Goal: Communication & Community: Answer question/provide support

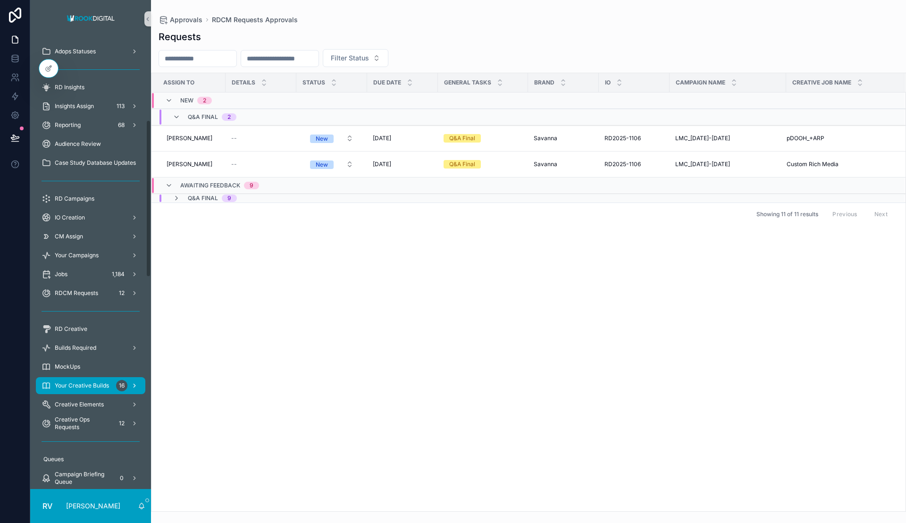
scroll to position [472, 0]
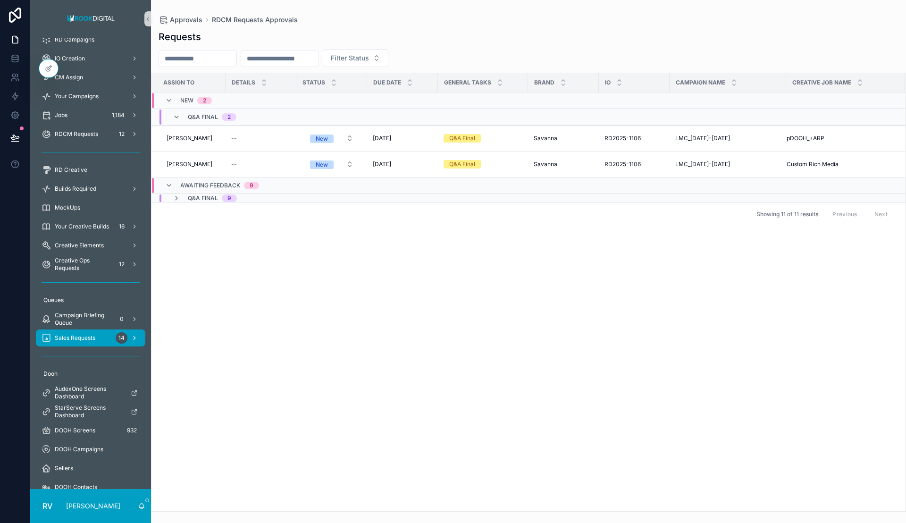
click at [84, 341] on div "Sales Requests 14" at bounding box center [91, 337] width 98 height 15
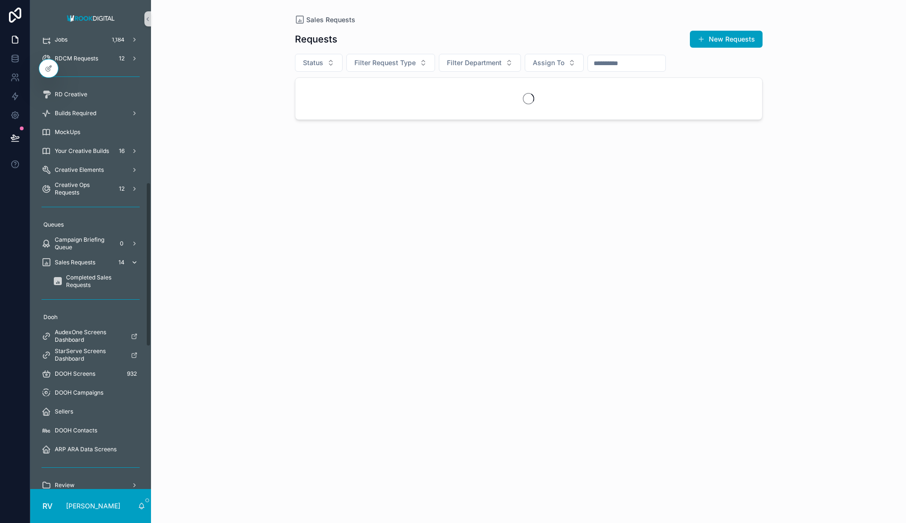
scroll to position [396, 0]
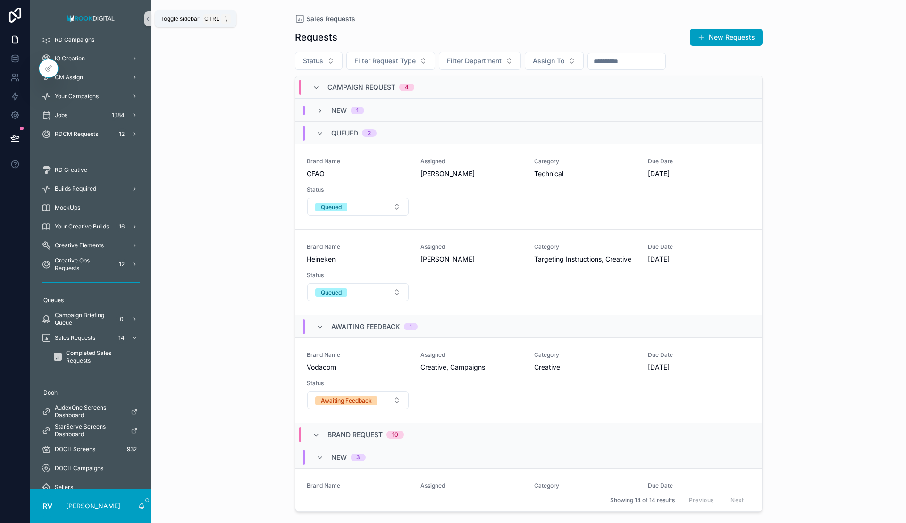
drag, startPoint x: 148, startPoint y: 17, endPoint x: 431, endPoint y: 88, distance: 291.8
click at [148, 17] on icon "scrollable content" at bounding box center [148, 18] width 2 height 3
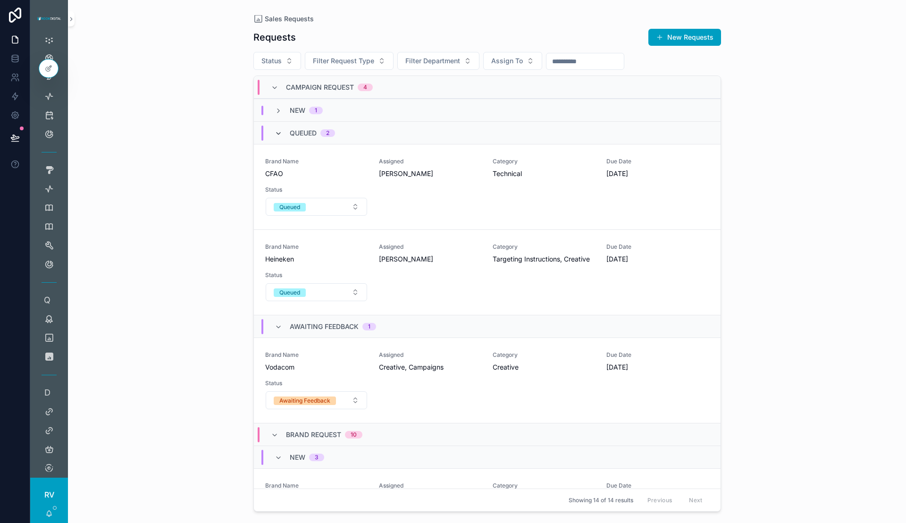
click at [279, 131] on icon "scrollable content" at bounding box center [279, 134] width 8 height 8
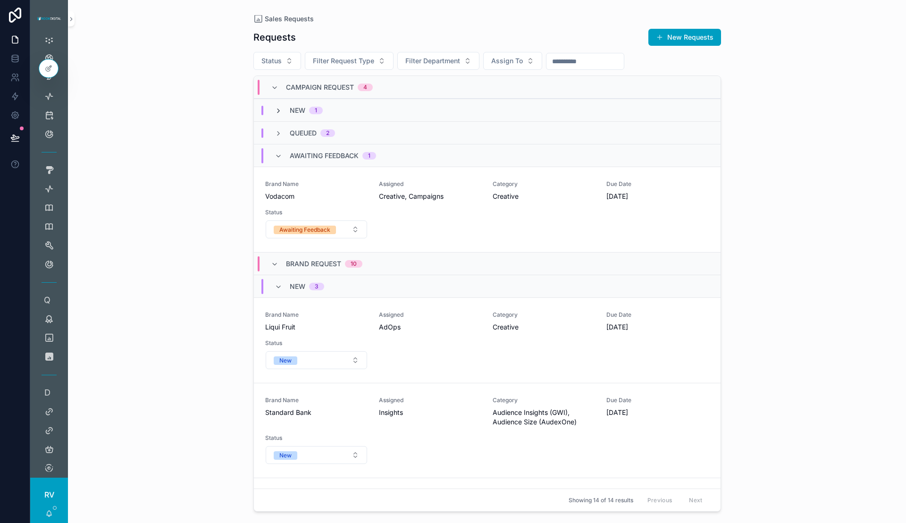
click at [280, 109] on icon "scrollable content" at bounding box center [279, 111] width 8 height 8
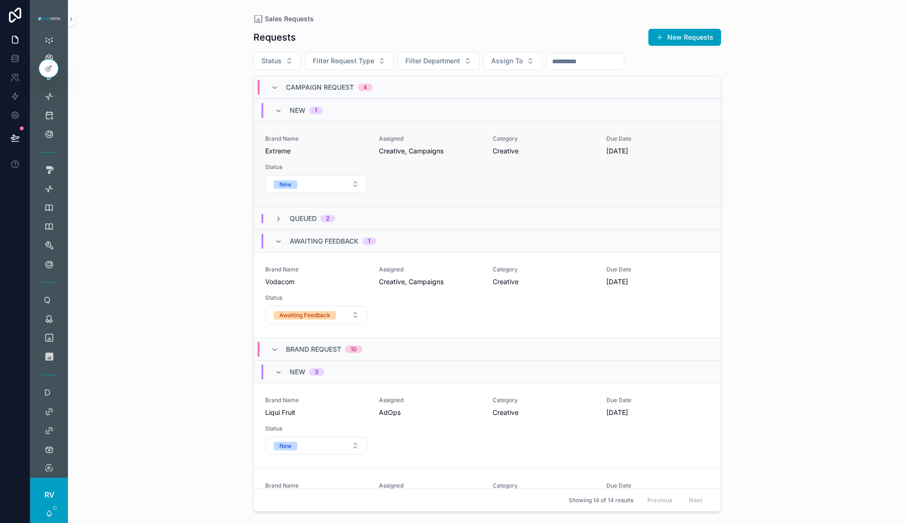
click at [480, 160] on div "Brand Name Extreme Assigned Creative, Campaigns Category Creative Due Date [DAT…" at bounding box center [487, 164] width 444 height 59
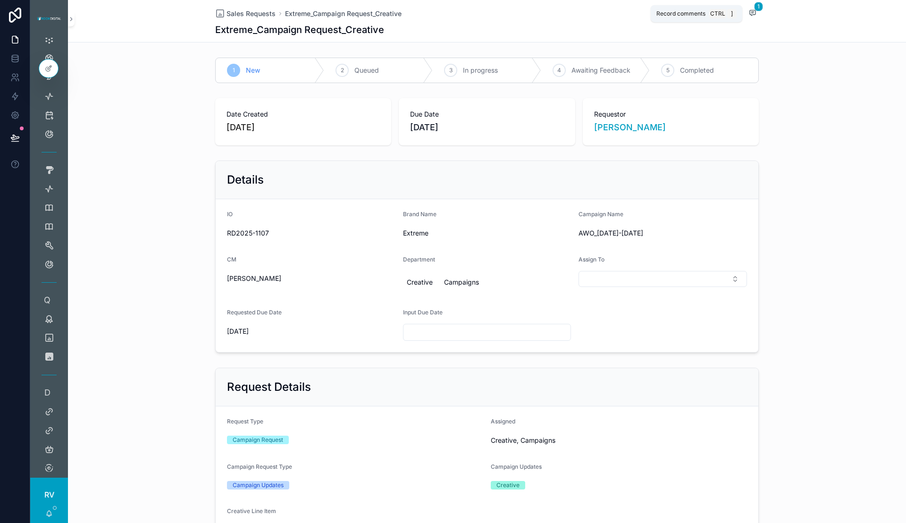
click at [750, 10] on icon "scrollable content" at bounding box center [753, 12] width 6 height 5
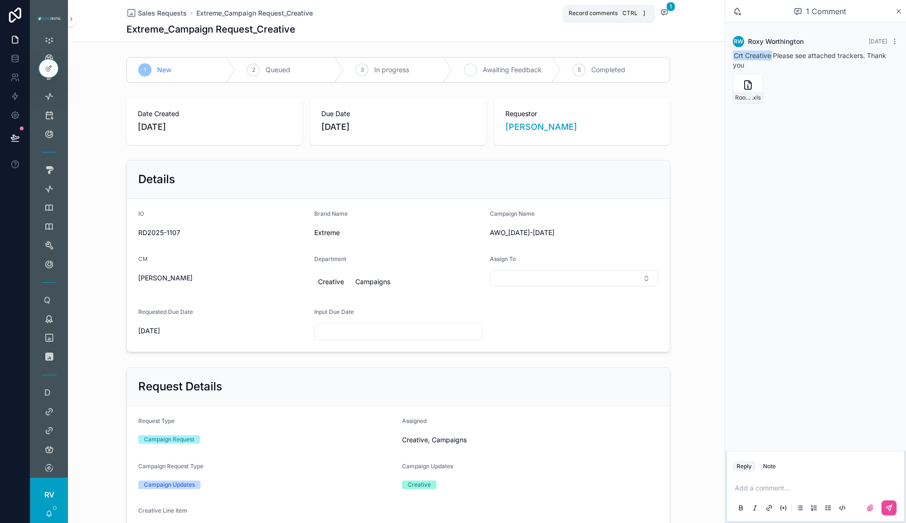
click at [489, 67] on span "Awaiting Feedback" at bounding box center [512, 69] width 59 height 9
click at [173, 12] on span "Sales Requests" at bounding box center [162, 12] width 49 height 9
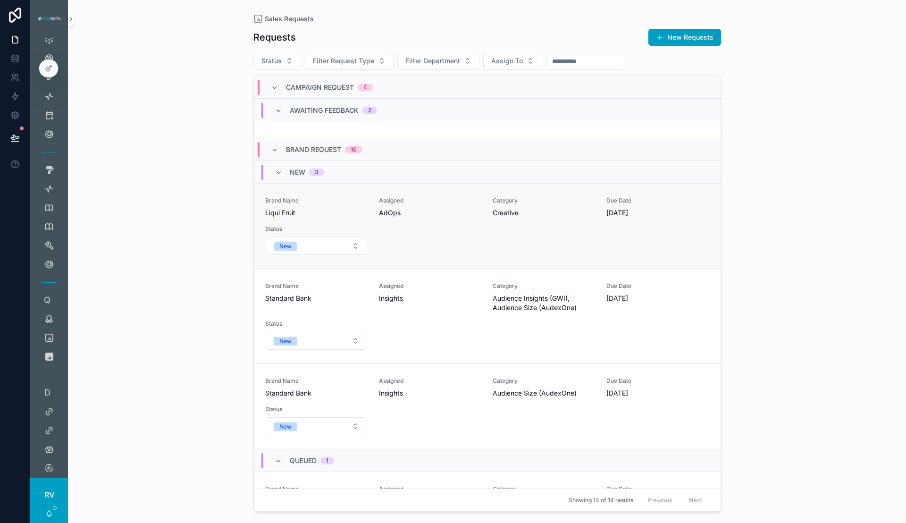
scroll to position [187, 0]
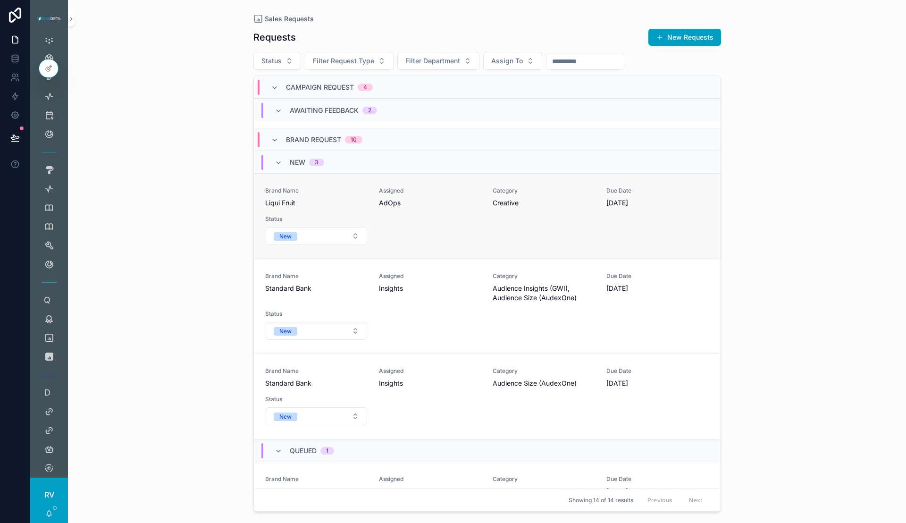
click at [442, 209] on div "Brand Name Liqui Fruit Assigned AdOps Category Creative Due Date [DATE] Status …" at bounding box center [487, 216] width 444 height 59
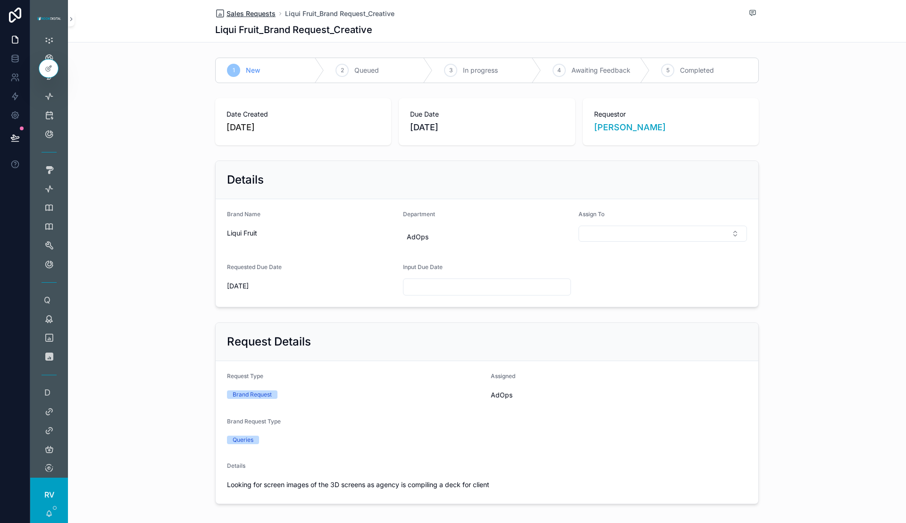
click at [253, 13] on span "Sales Requests" at bounding box center [251, 13] width 49 height 9
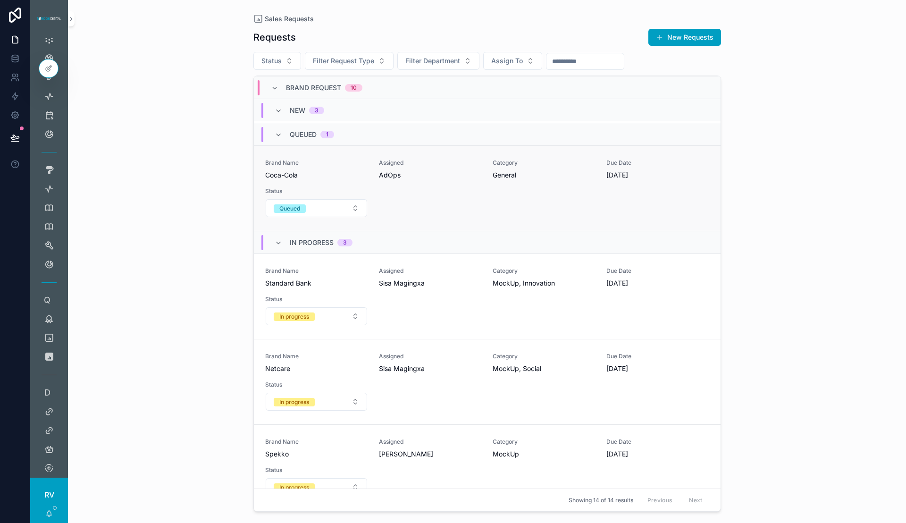
scroll to position [497, 0]
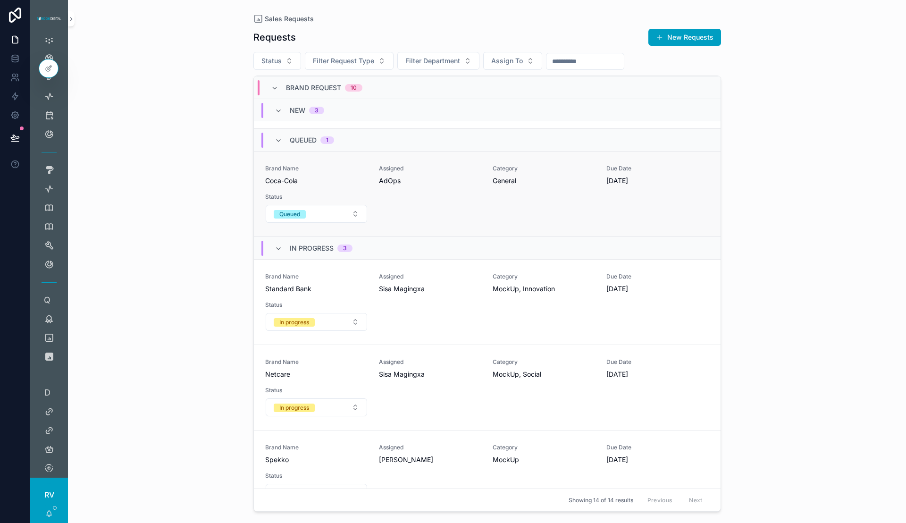
click at [564, 190] on div "Brand Name Coca-Cola Assigned AdOps Category General Due Date [DATE] Status Que…" at bounding box center [487, 194] width 444 height 59
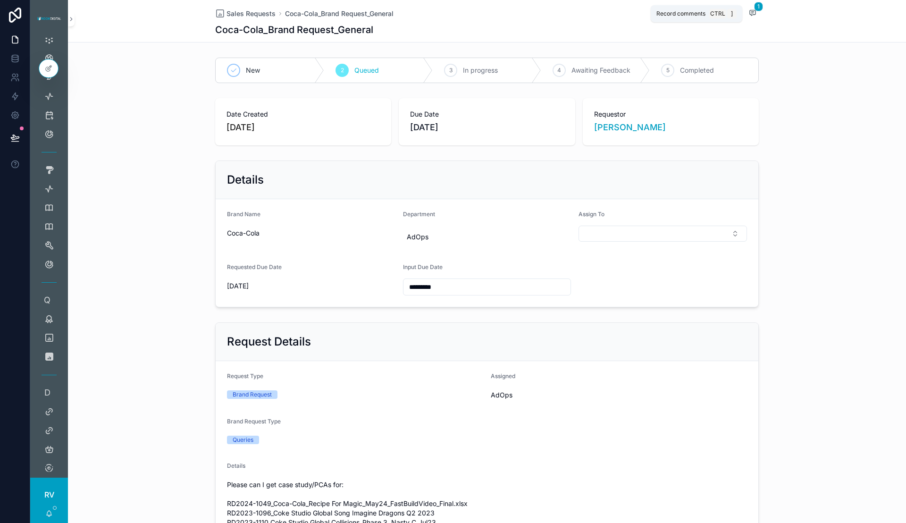
click at [749, 13] on icon "scrollable content" at bounding box center [753, 13] width 8 height 8
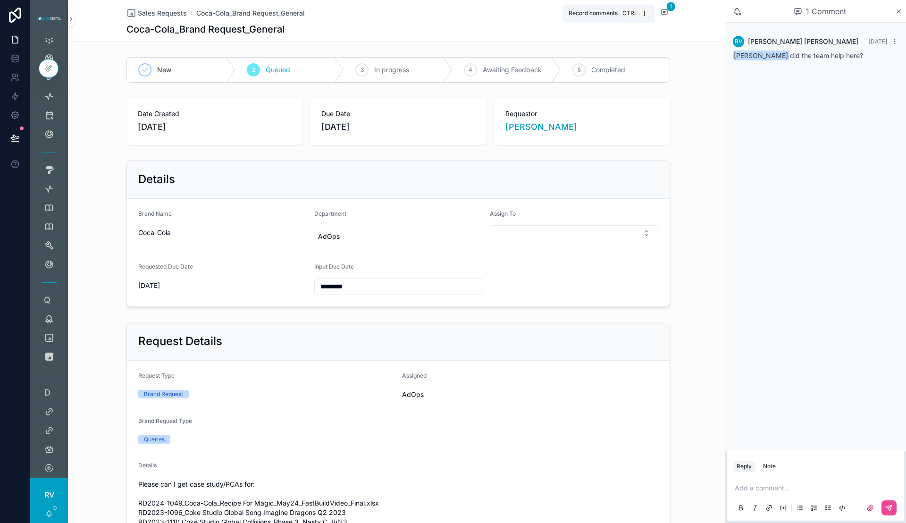
click at [666, 8] on span "1" at bounding box center [670, 6] width 9 height 9
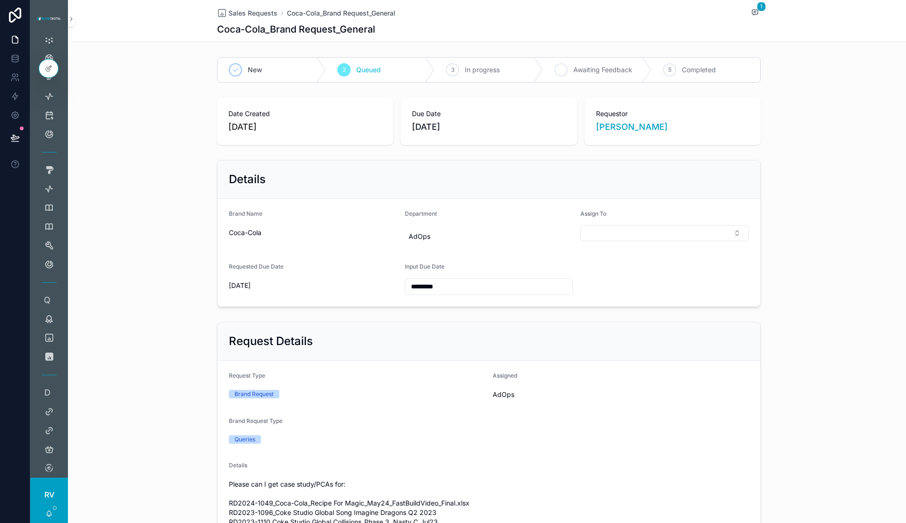
click at [557, 66] on icon "scrollable content" at bounding box center [561, 70] width 8 height 8
click at [238, 13] on span "Sales Requests" at bounding box center [252, 12] width 49 height 9
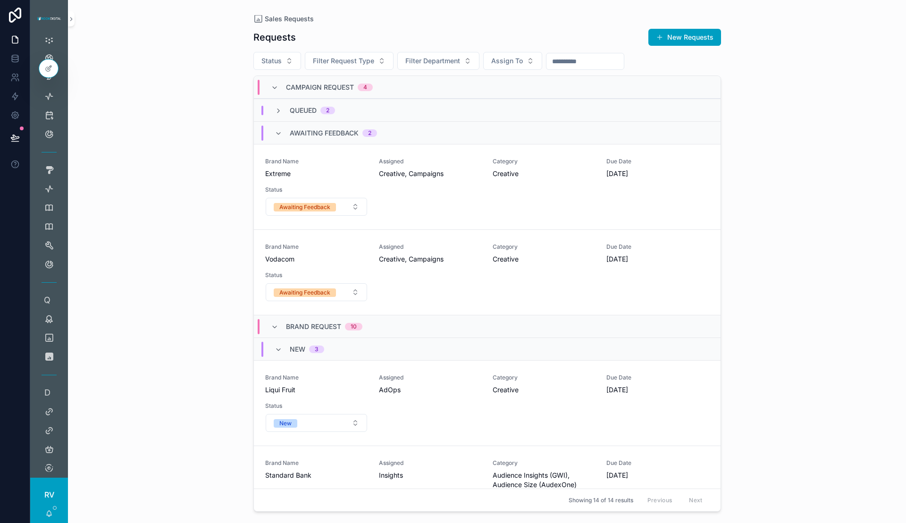
click at [277, 343] on div "New 3" at bounding box center [300, 349] width 50 height 15
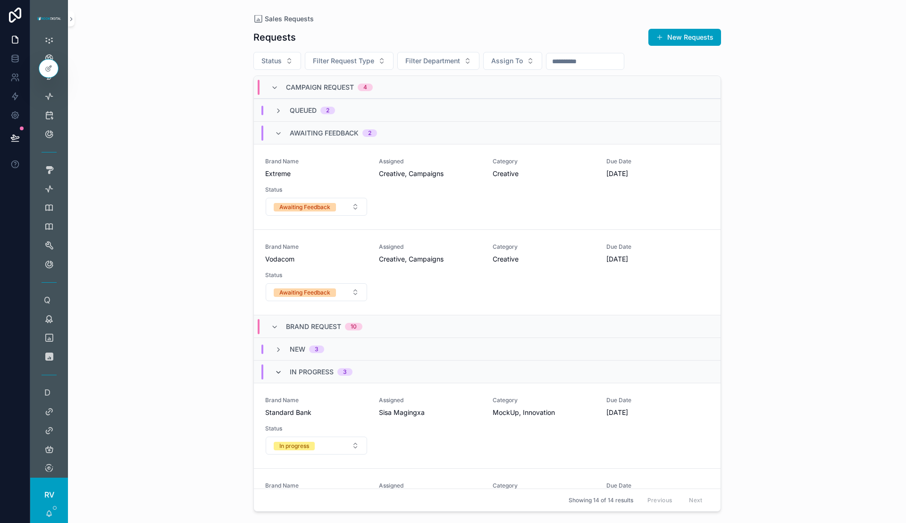
click at [279, 370] on icon "scrollable content" at bounding box center [279, 373] width 8 height 8
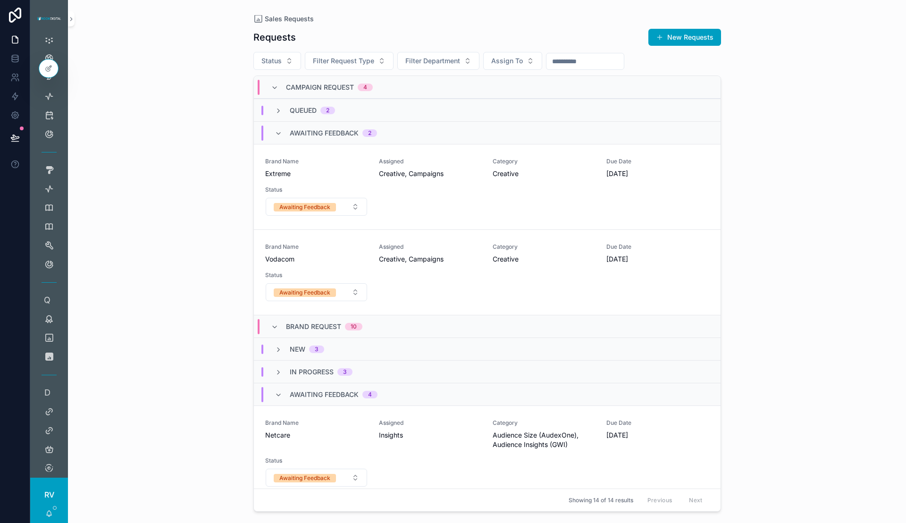
click at [273, 392] on div "Awaiting Feedback 4" at bounding box center [326, 394] width 126 height 15
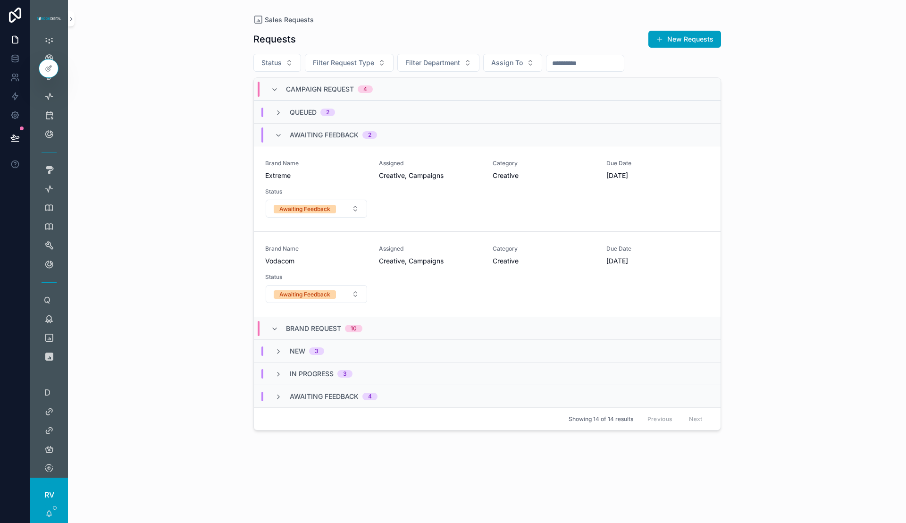
click at [283, 130] on div "Awaiting Feedback 2" at bounding box center [326, 134] width 102 height 15
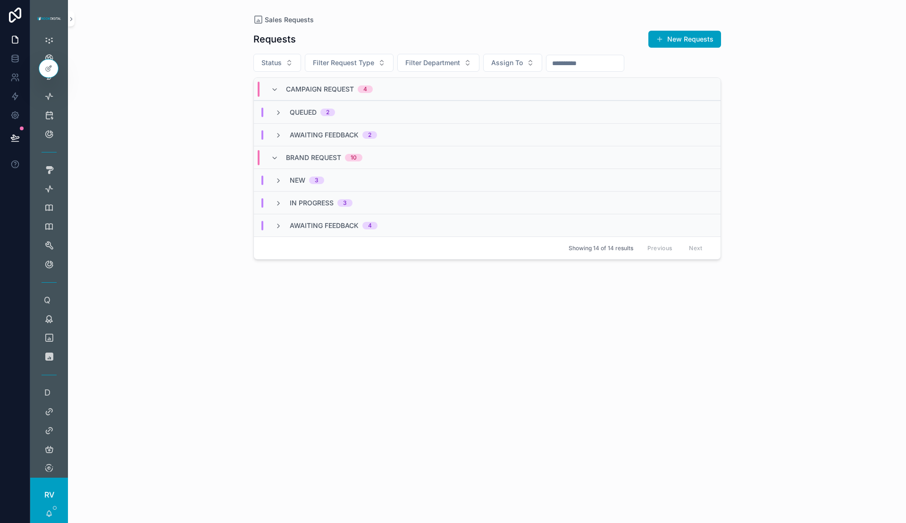
click at [267, 87] on div "Campaign Request 4" at bounding box center [322, 89] width 125 height 15
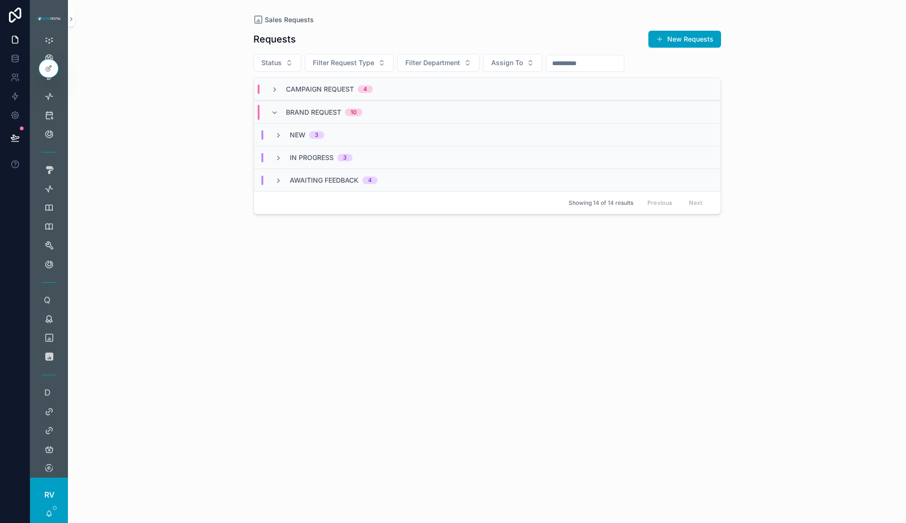
click at [271, 119] on div "Brand Request 10" at bounding box center [317, 112] width 92 height 15
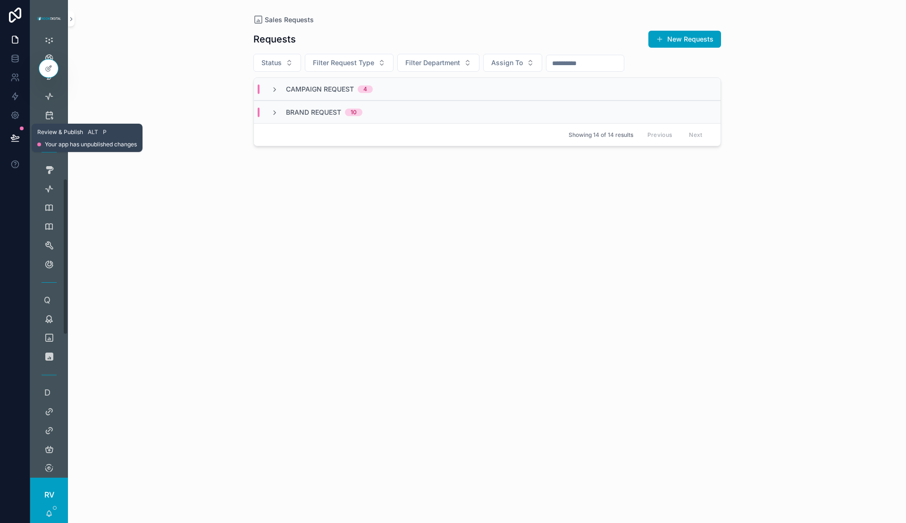
click at [18, 136] on icon at bounding box center [14, 137] width 9 height 9
click at [359, 290] on div "Requests New Requests Status Filter Request Type Filter Department Assign To Ca…" at bounding box center [487, 268] width 468 height 487
click at [69, 19] on icon "scrollable content" at bounding box center [71, 19] width 7 height 7
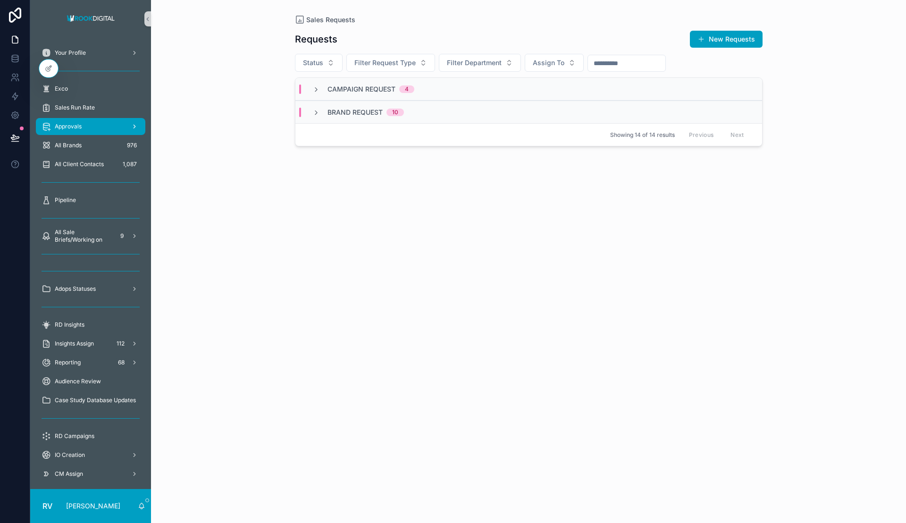
click at [92, 126] on div "Approvals" at bounding box center [91, 126] width 98 height 15
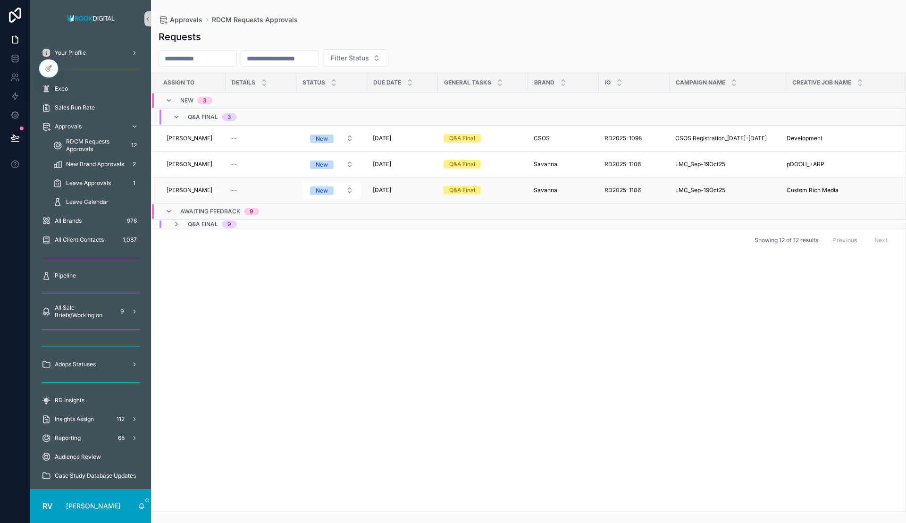
click at [791, 189] on span "Custom Rich Media" at bounding box center [813, 190] width 52 height 8
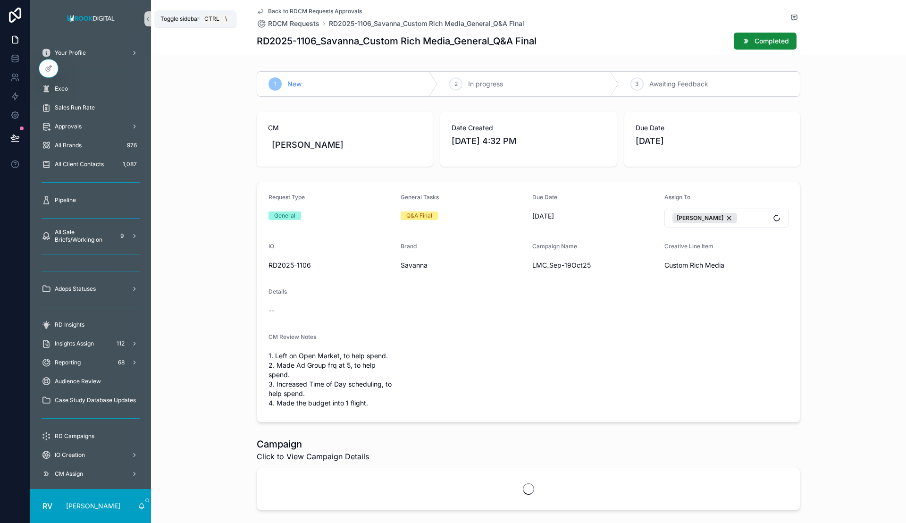
drag, startPoint x: 149, startPoint y: 20, endPoint x: 155, endPoint y: 22, distance: 6.4
click at [149, 19] on icon "scrollable content" at bounding box center [147, 19] width 7 height 7
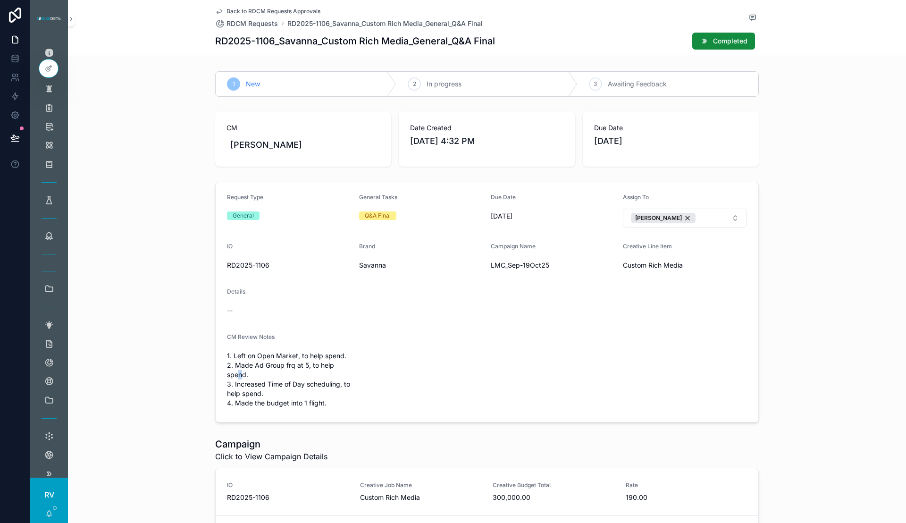
click at [235, 373] on span "1. Left on Open Market, to help spend. 2. Made Ad Group frq at 5, to help spend…" at bounding box center [289, 379] width 125 height 57
drag, startPoint x: 249, startPoint y: 373, endPoint x: 226, endPoint y: 366, distance: 23.9
click at [227, 366] on span "1. Left on Open Market, to help spend. 2. Made Ad Group frq at 5, to help spend…" at bounding box center [289, 379] width 125 height 57
click at [470, 370] on form "Request Type General General Tasks Q&A Final Due Date [DATE] Assign To [PERSON_…" at bounding box center [487, 302] width 543 height 240
drag, startPoint x: 254, startPoint y: 392, endPoint x: 228, endPoint y: 382, distance: 27.8
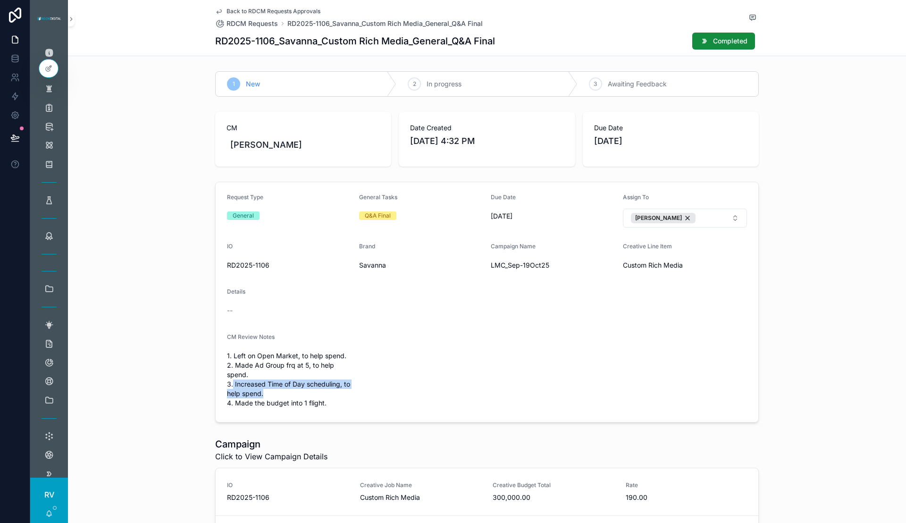
click at [228, 382] on span "1. Left on Open Market, to help spend. 2. Made Ad Group frq at 5, to help spend…" at bounding box center [289, 379] width 125 height 57
click at [323, 404] on span "1. Left on Open Market, to help spend. 2. Made Ad Group frq at 5, to help spend…" at bounding box center [289, 379] width 125 height 57
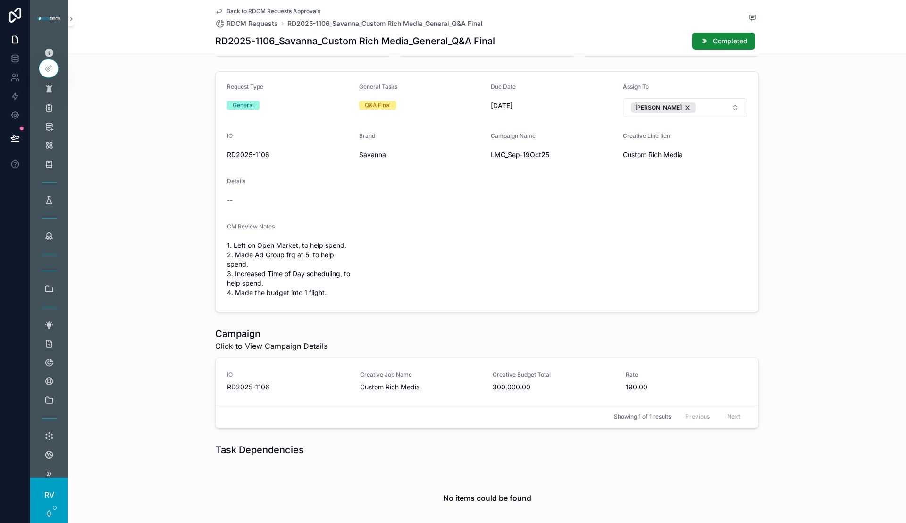
scroll to position [118, 0]
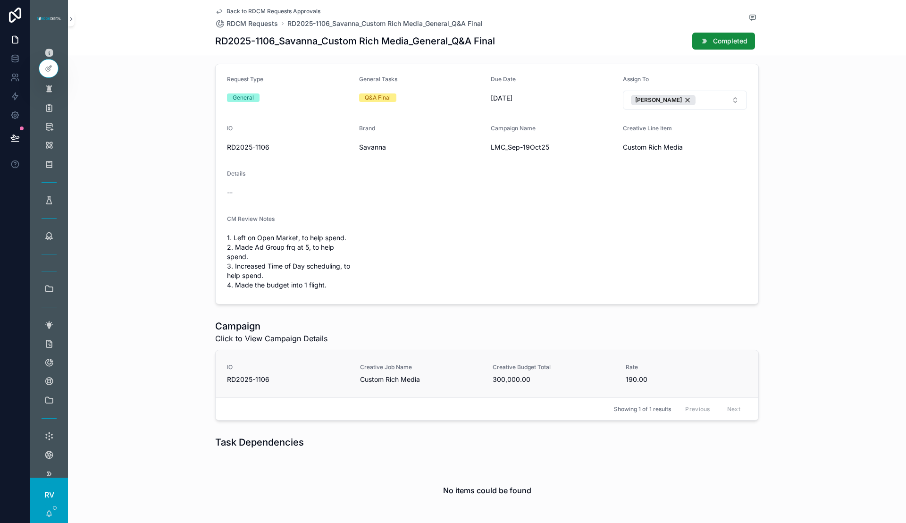
click at [511, 371] on div "Creative Budget Total 300,000.00" at bounding box center [554, 373] width 122 height 21
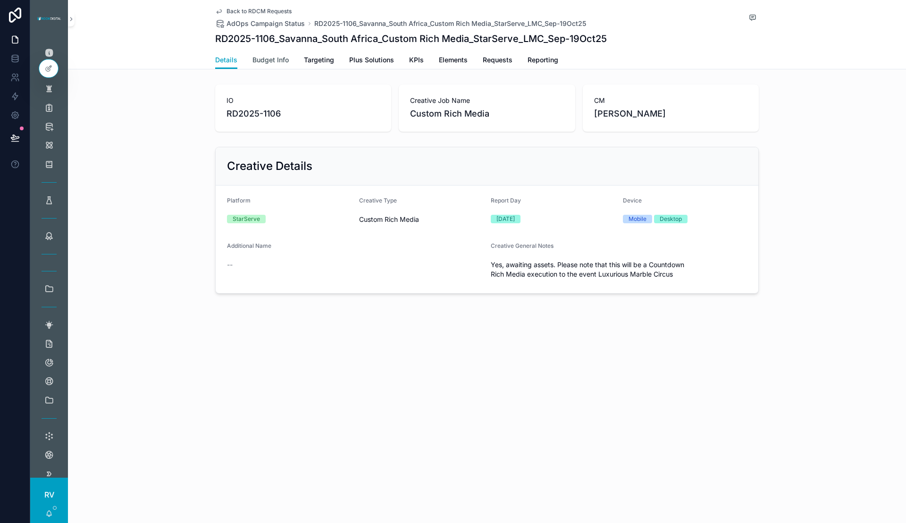
click at [272, 55] on span "Budget Info" at bounding box center [270, 59] width 36 height 9
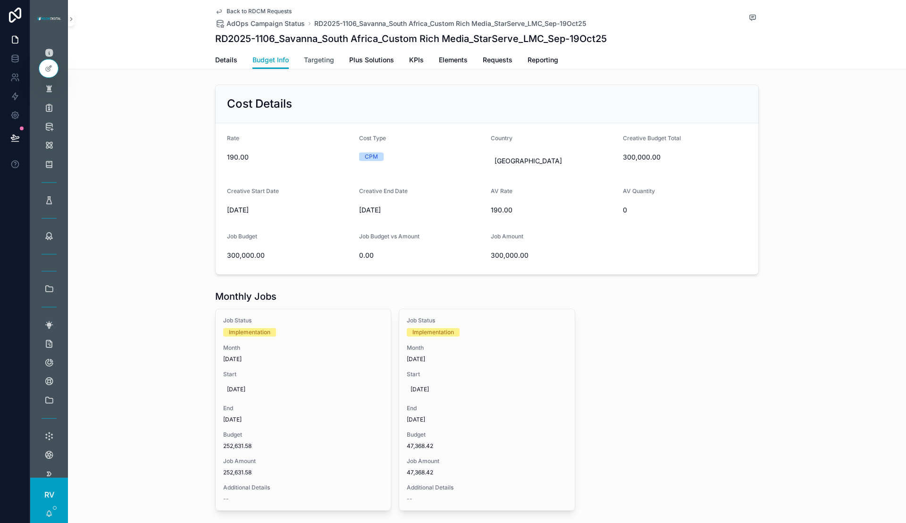
click at [312, 62] on span "Targeting" at bounding box center [319, 59] width 30 height 9
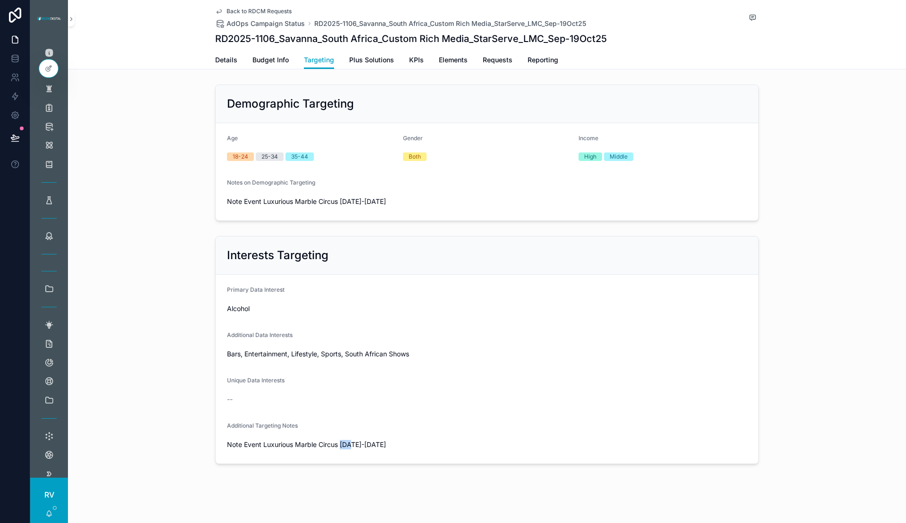
click at [347, 443] on span "Note Event Luxurious Marble Circus [DATE]-[DATE]" at bounding box center [487, 444] width 520 height 9
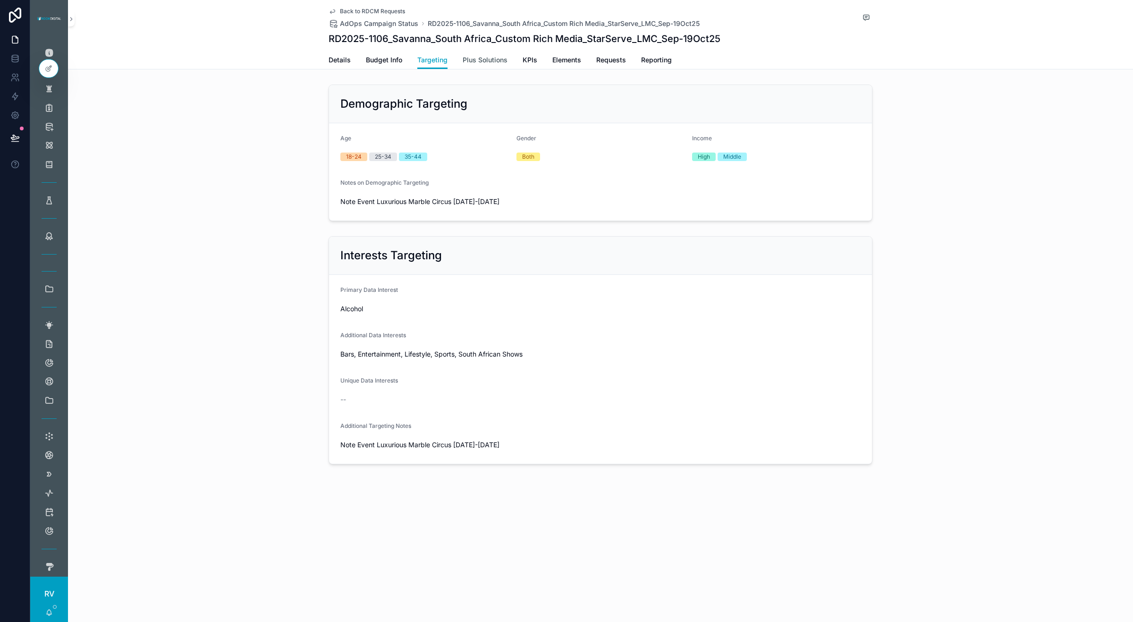
click at [500, 58] on span "Plus Solutions" at bounding box center [484, 59] width 45 height 9
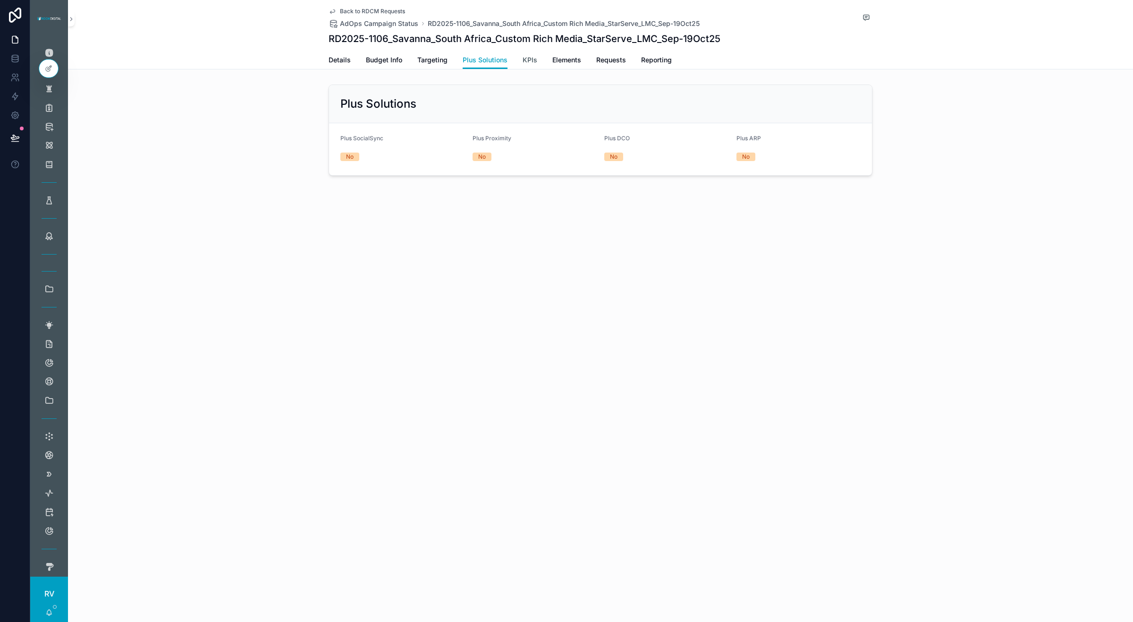
click at [529, 58] on span "KPIs" at bounding box center [529, 59] width 15 height 9
click at [605, 373] on div "Back to RDCM Requests AdOps Campaign Status RD2025-1106_Savanna_South Africa_Cu…" at bounding box center [600, 311] width 1065 height 622
click at [381, 59] on span "Budget Info" at bounding box center [384, 59] width 36 height 9
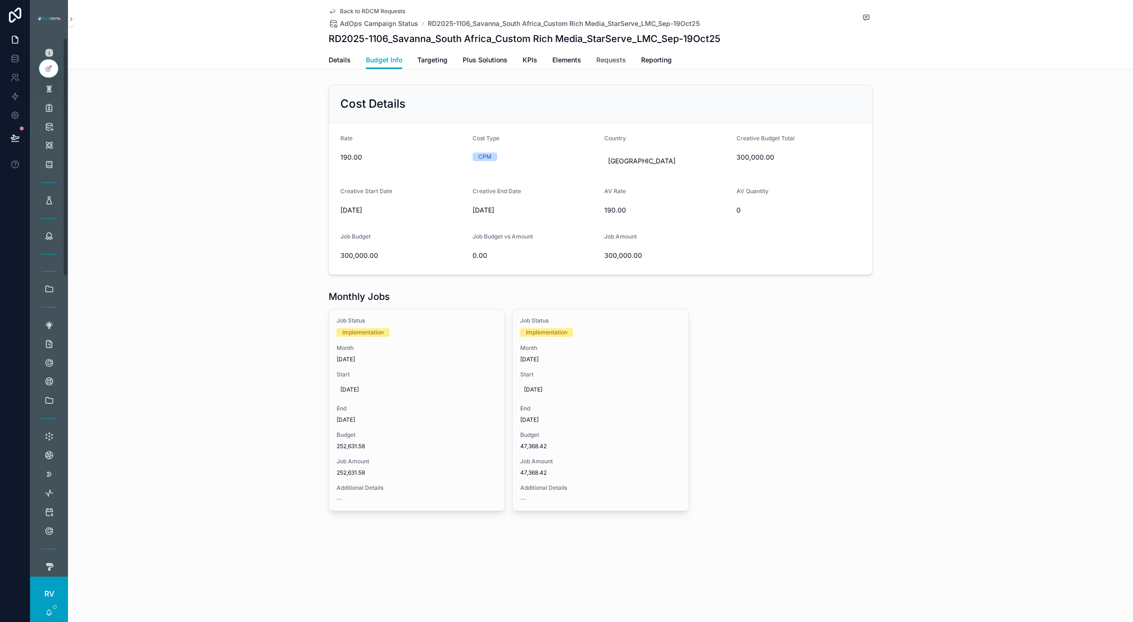
click at [610, 59] on span "Requests" at bounding box center [611, 59] width 30 height 9
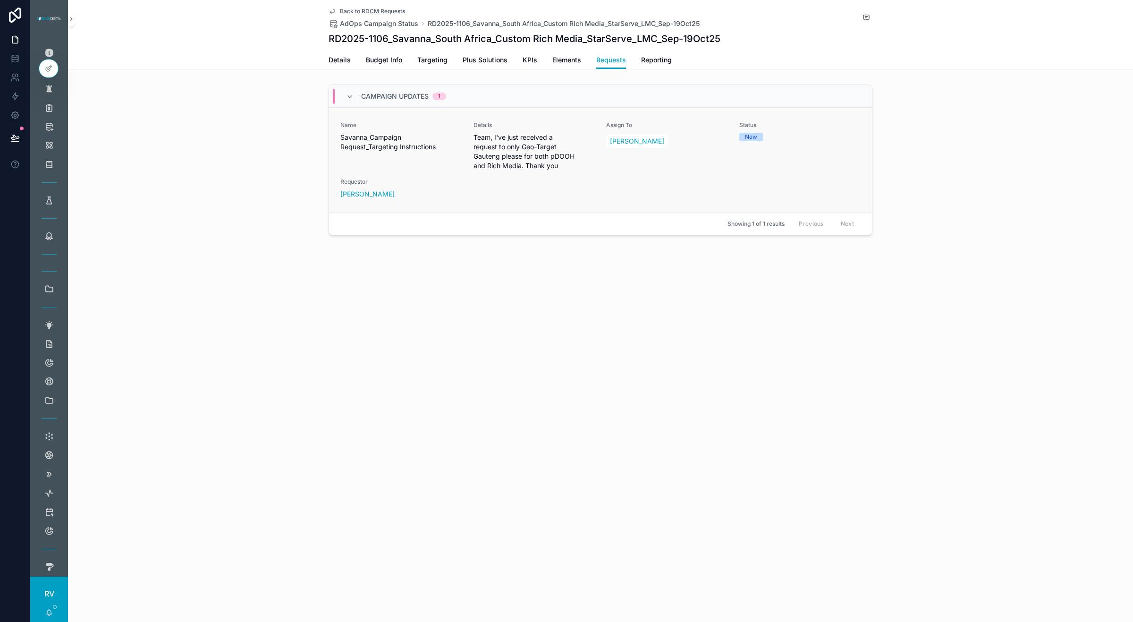
click at [605, 176] on div "Name [PERSON_NAME] Request_Targeting Instructions Details Team, I've just recei…" at bounding box center [600, 159] width 520 height 77
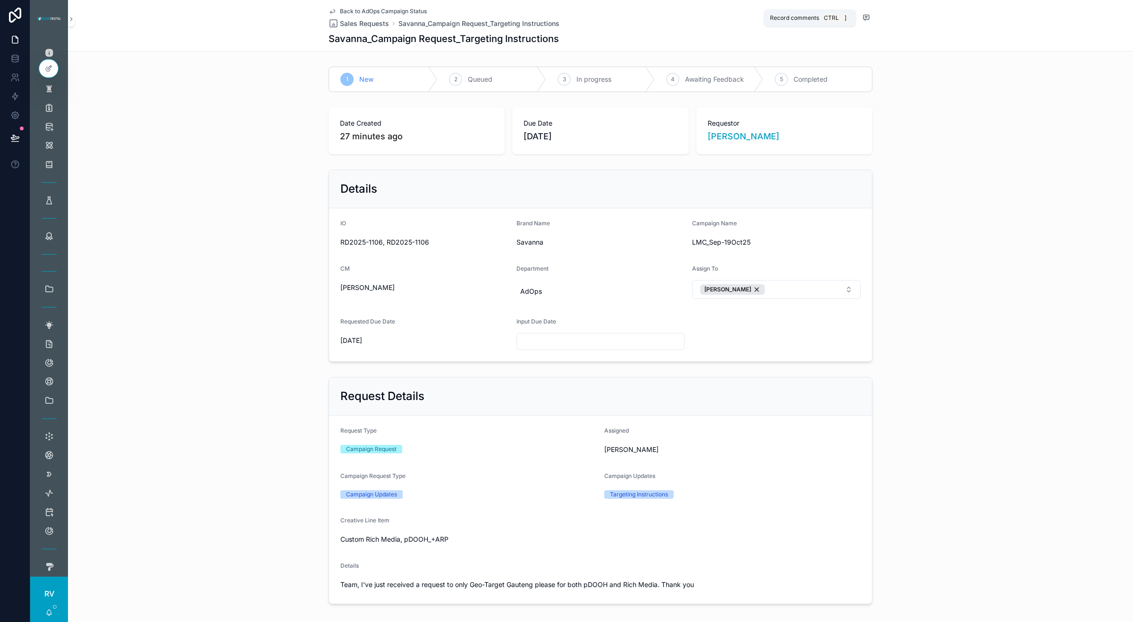
click at [865, 15] on icon "scrollable content" at bounding box center [866, 18] width 8 height 8
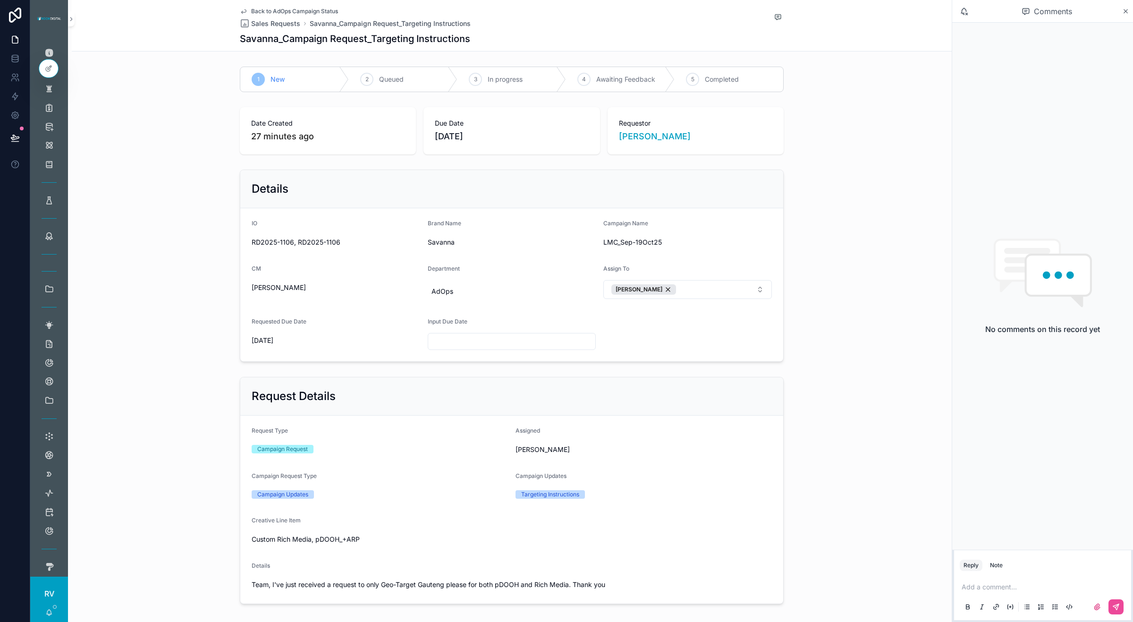
click at [906, 522] on p "scrollable content" at bounding box center [1044, 586] width 166 height 9
click at [906, 522] on span "[EMAIL_ADDRESS][DOMAIN_NAME]" at bounding box center [1035, 570] width 114 height 9
click at [906, 522] on span "**********" at bounding box center [1042, 582] width 162 height 16
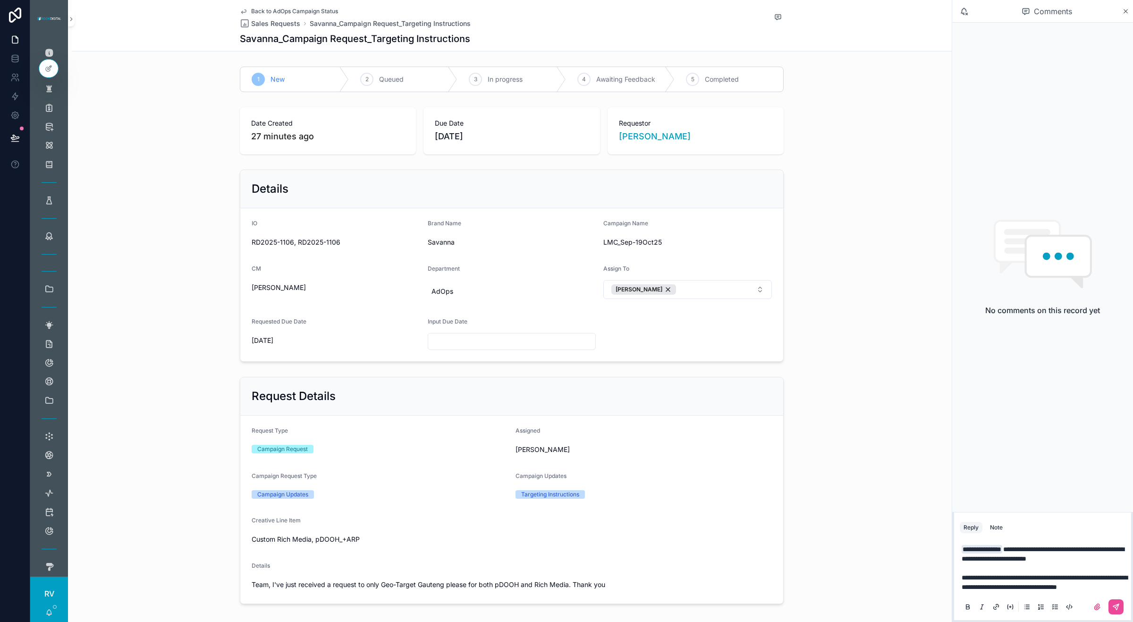
click at [906, 522] on span "**********" at bounding box center [1044, 582] width 166 height 16
click at [906, 522] on span "**********" at bounding box center [1042, 554] width 162 height 16
click at [545, 450] on span "[PERSON_NAME]" at bounding box center [643, 449] width 256 height 9
copy span "w"
click at [906, 522] on span "**********" at bounding box center [1044, 582] width 166 height 16
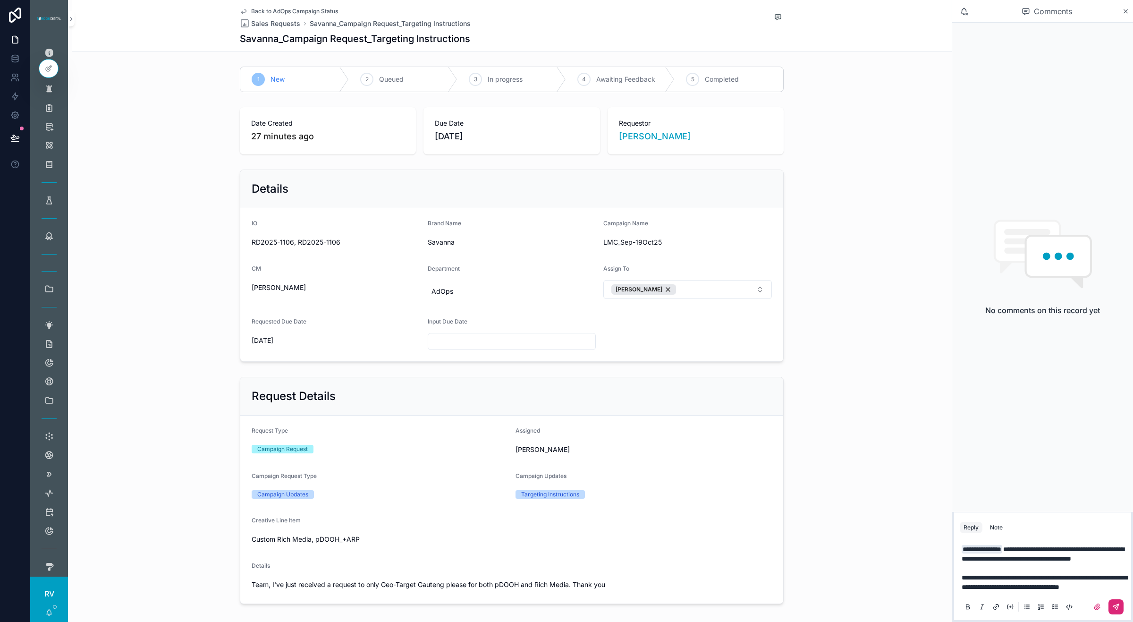
click at [906, 522] on icon "scrollable content" at bounding box center [1116, 607] width 8 height 8
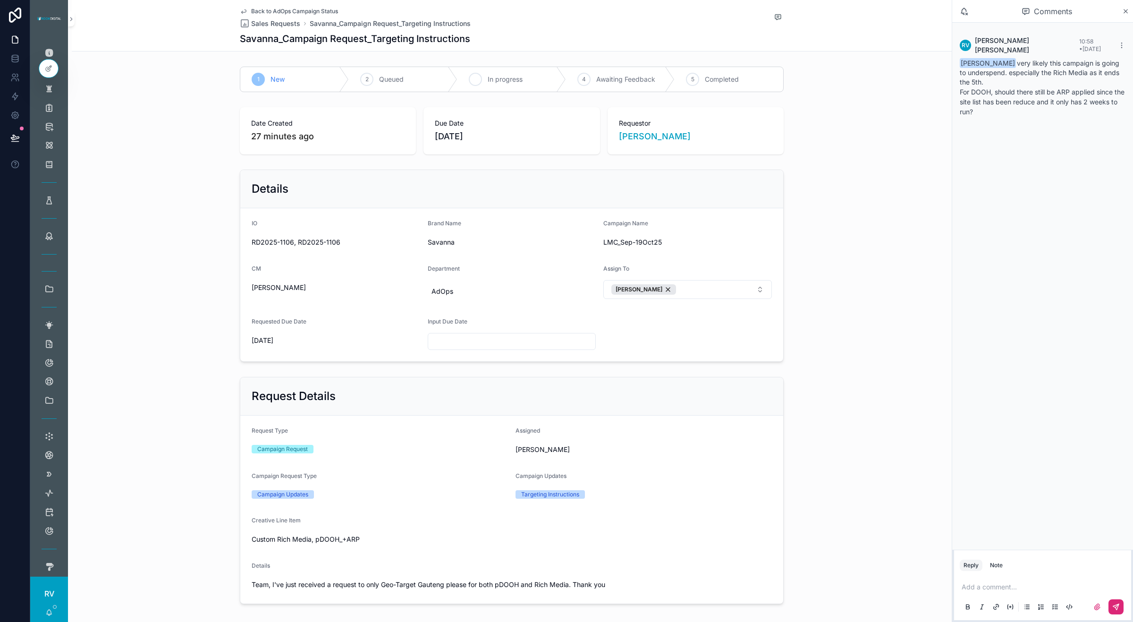
click at [478, 88] on div "3 In progress" at bounding box center [511, 79] width 109 height 25
click at [906, 522] on p "scrollable content" at bounding box center [1044, 586] width 166 height 9
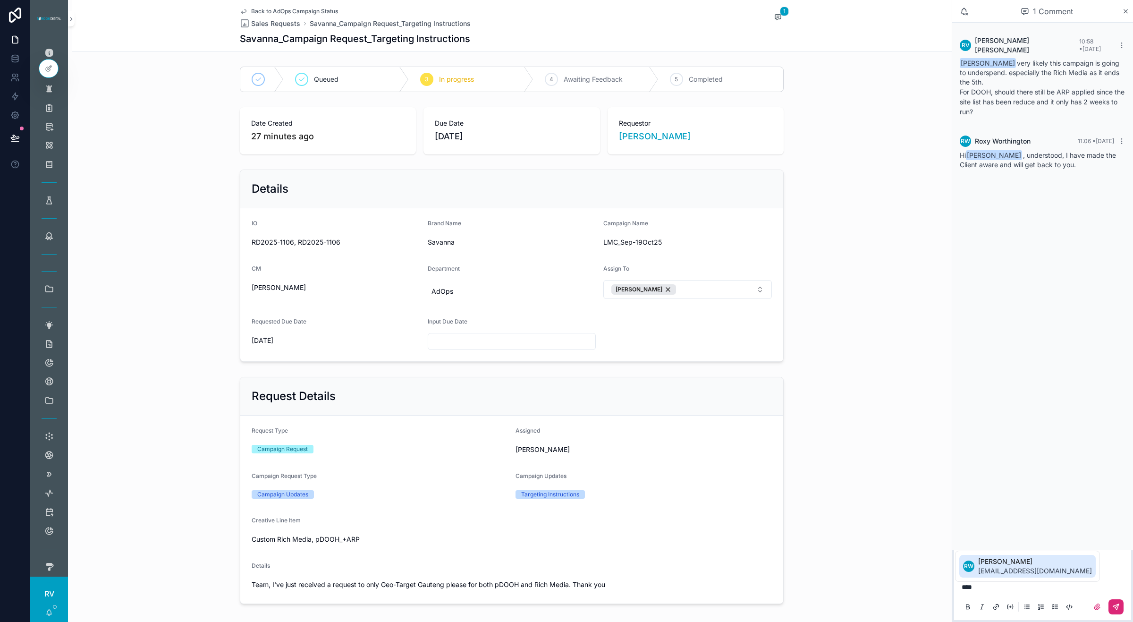
click at [906, 522] on span "[EMAIL_ADDRESS][DOMAIN_NAME]" at bounding box center [1035, 570] width 114 height 9
click at [906, 522] on button "scrollable content" at bounding box center [1115, 606] width 15 height 15
